Goal: Task Accomplishment & Management: Manage account settings

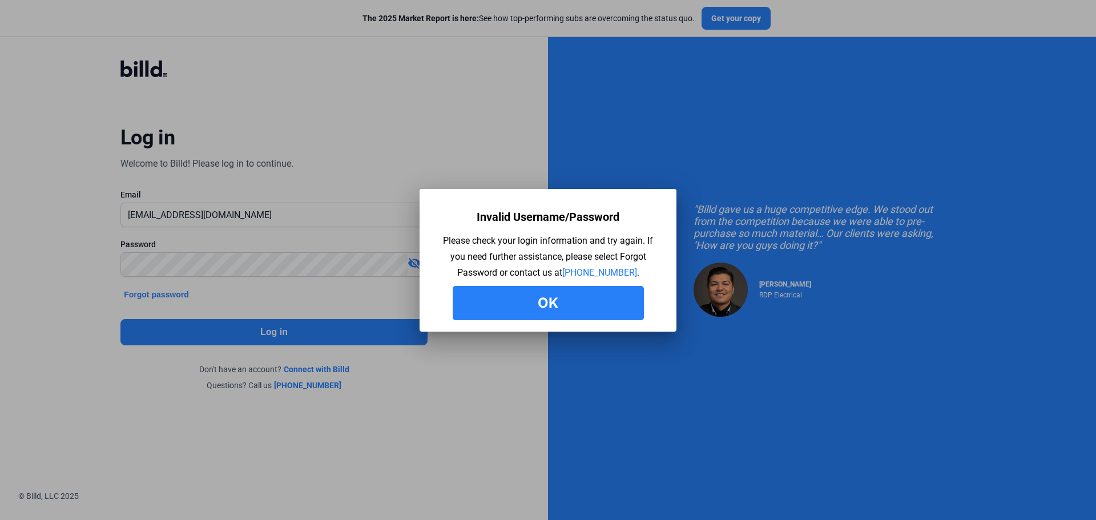
click at [605, 307] on button "Ok" at bounding box center [548, 303] width 191 height 34
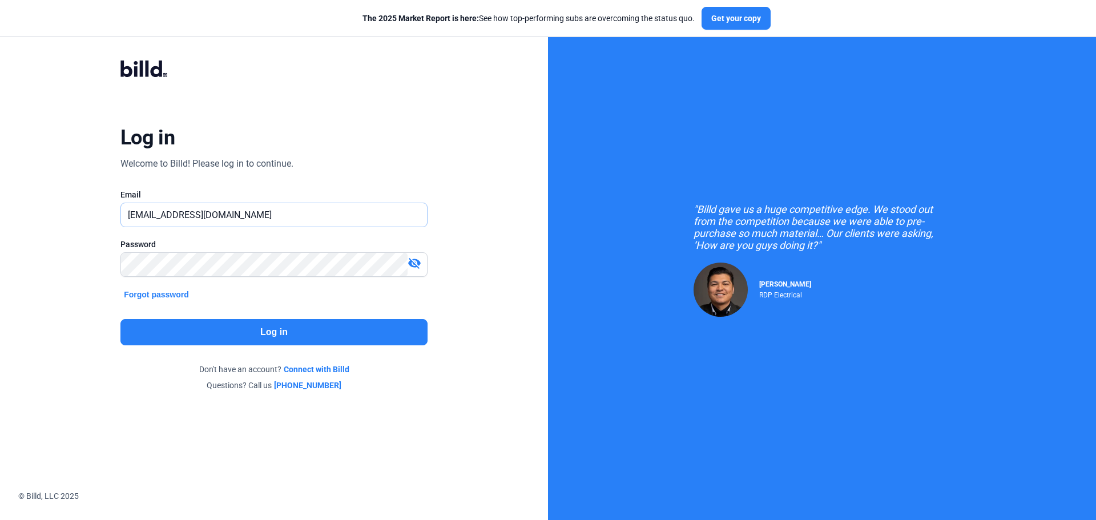
drag, startPoint x: 279, startPoint y: 212, endPoint x: 58, endPoint y: 214, distance: 220.4
click at [58, 214] on div "Log in Welcome to Billd! Please log in to continue. Email [EMAIL_ADDRESS][DOMAI…" at bounding box center [274, 225] width 548 height 451
type input "[EMAIL_ADDRESS][DOMAIN_NAME]"
click at [412, 263] on div "visibility_off" at bounding box center [273, 264] width 307 height 25
click at [412, 263] on mat-icon "visibility_off" at bounding box center [415, 263] width 14 height 14
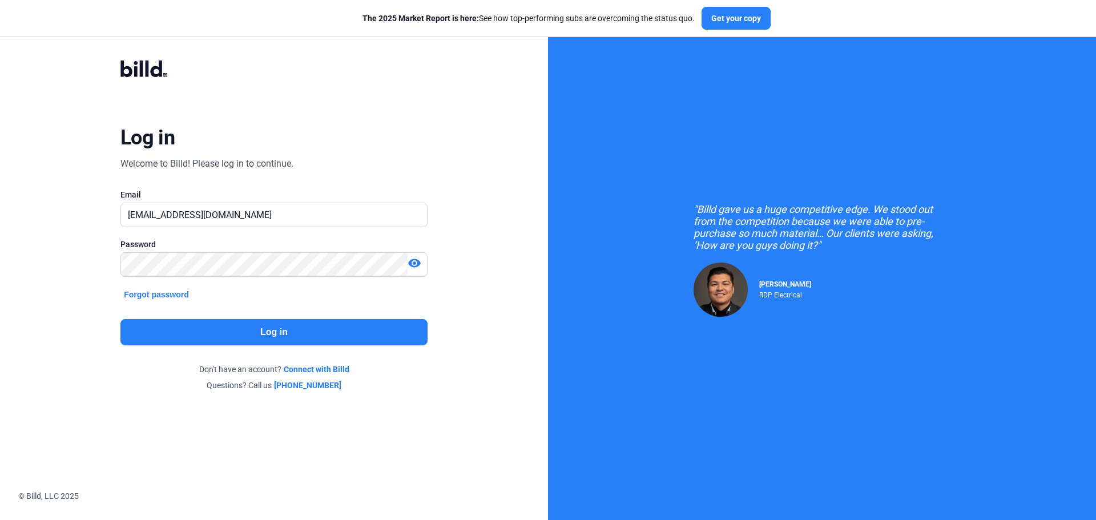
click at [272, 323] on button "Log in" at bounding box center [273, 332] width 307 height 26
